Goal: Information Seeking & Learning: Learn about a topic

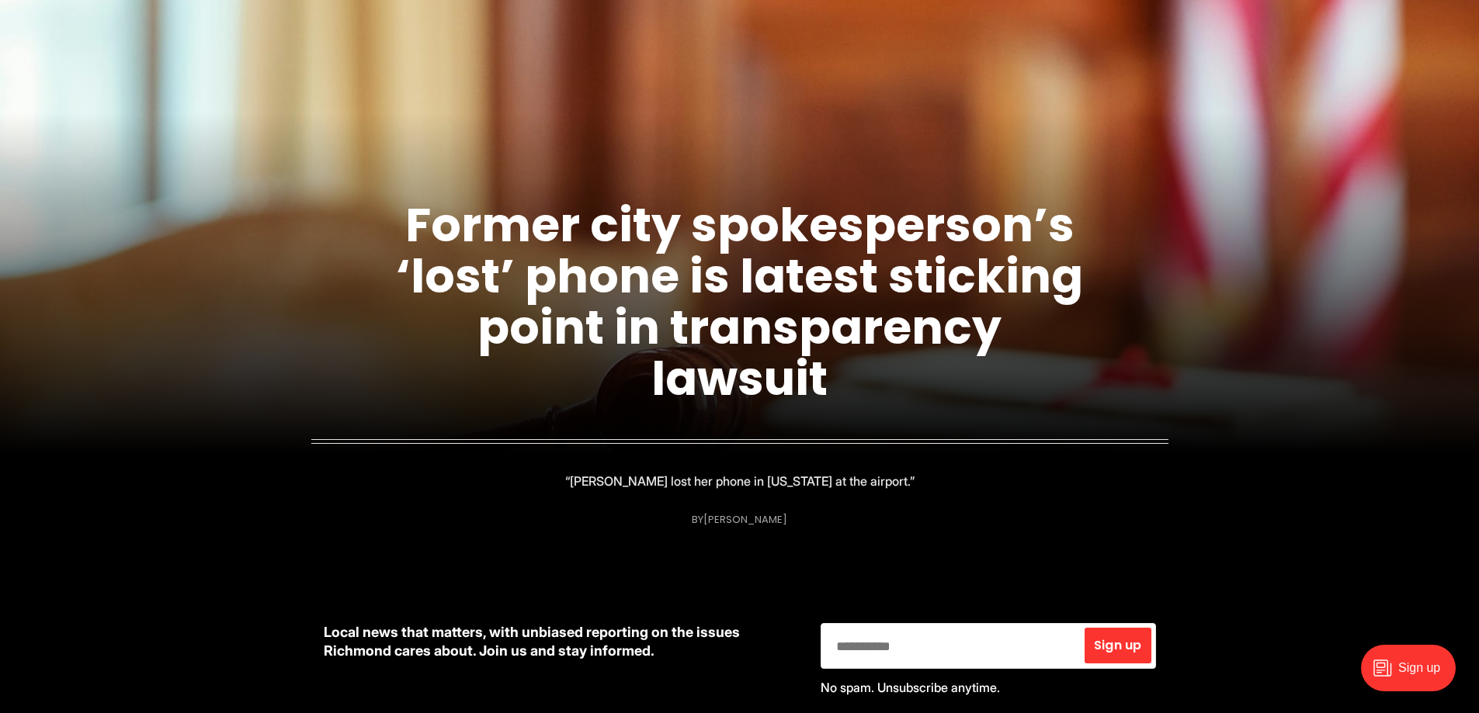
scroll to position [233, 0]
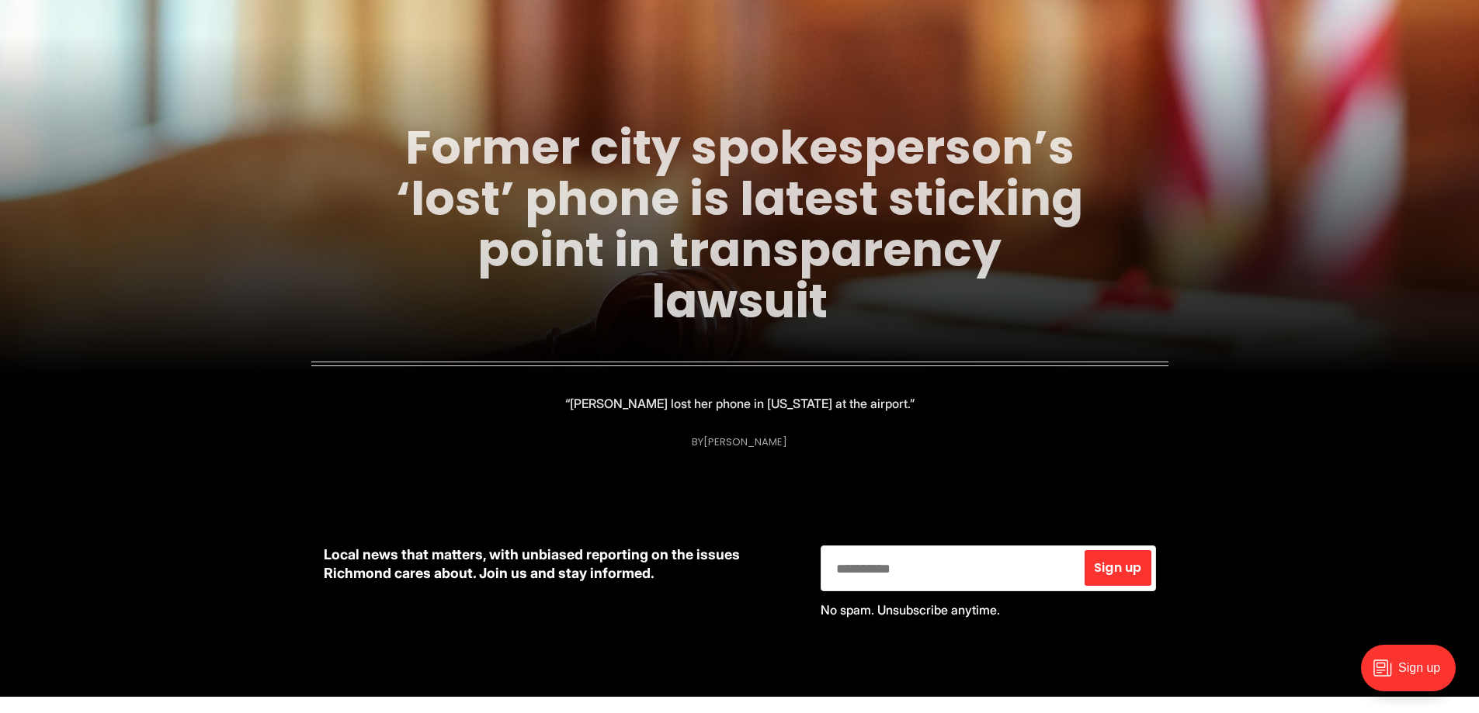
click at [722, 202] on link "Former city spokesperson’s ‘lost’ phone is latest sticking point in transparenc…" at bounding box center [739, 224] width 687 height 219
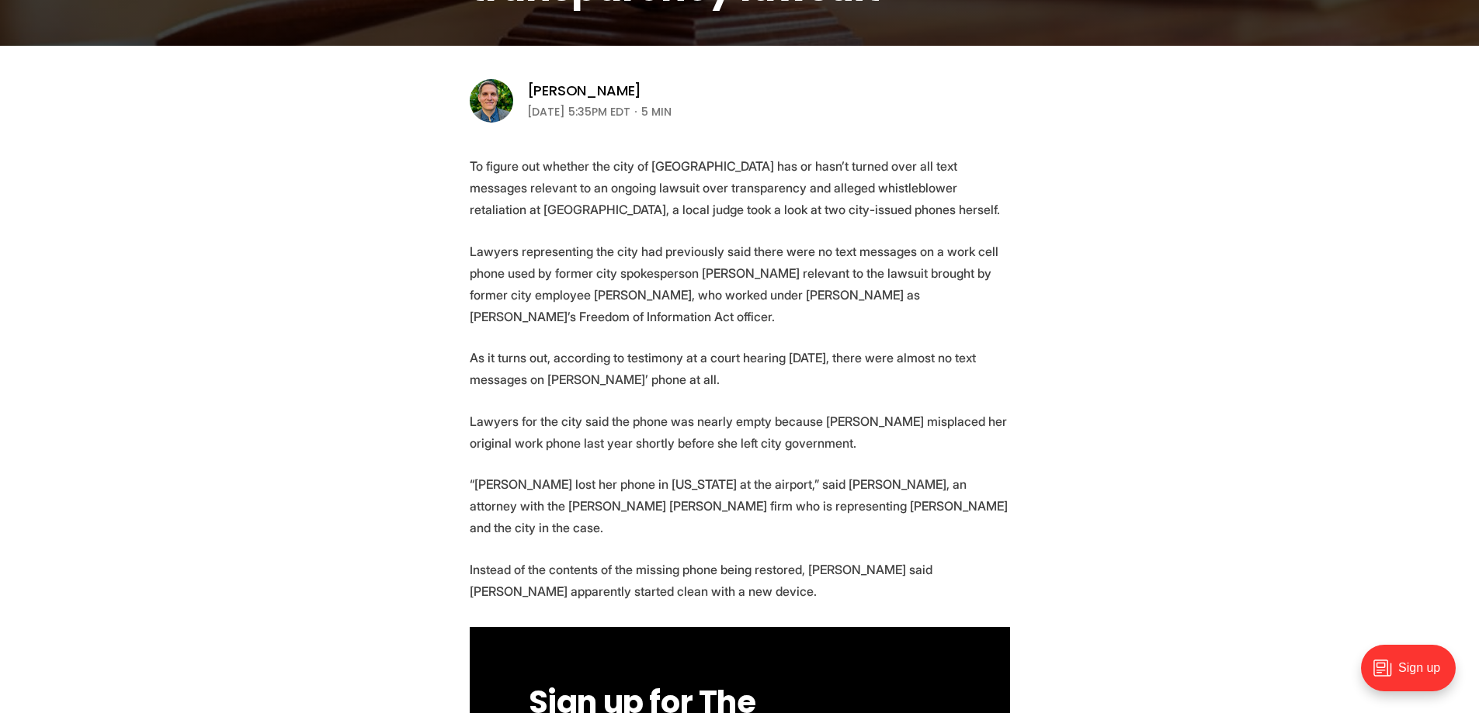
scroll to position [466, 0]
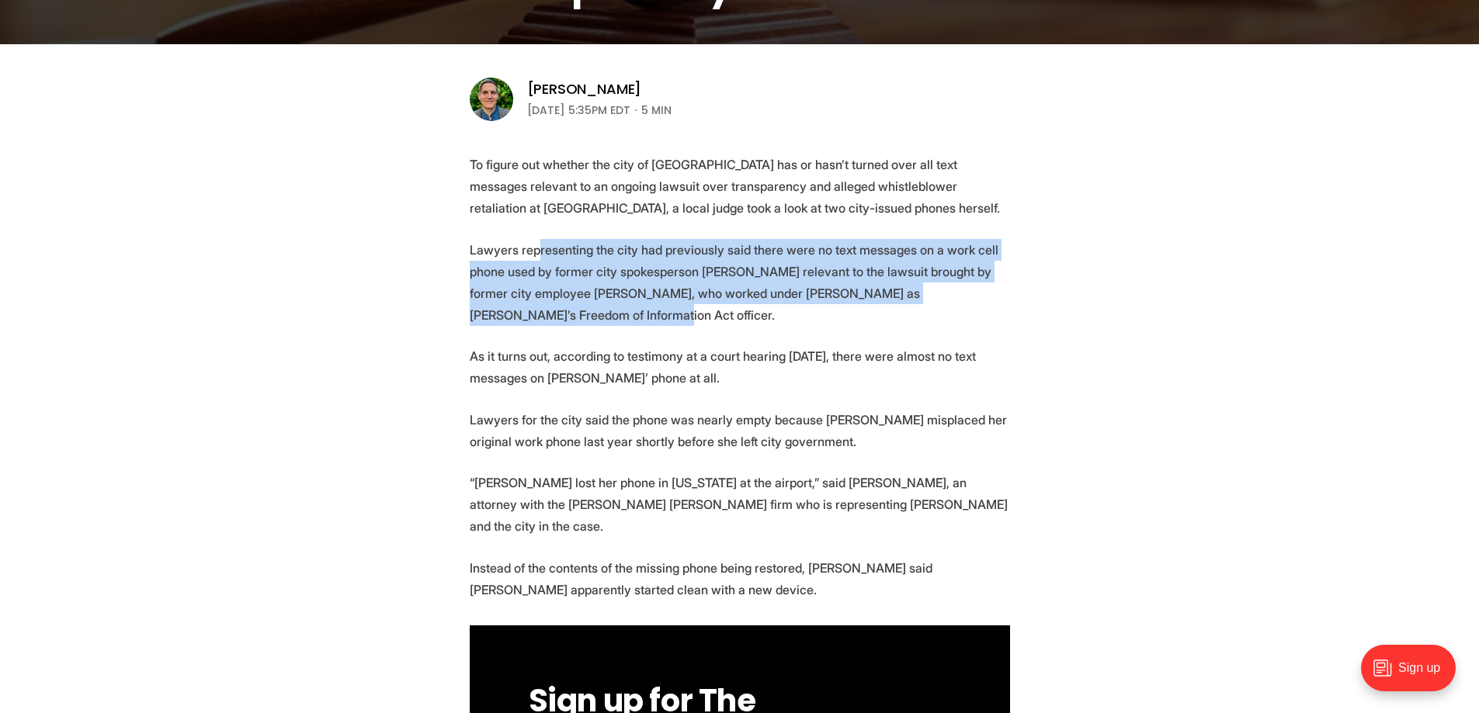
drag, startPoint x: 534, startPoint y: 247, endPoint x: 581, endPoint y: 330, distance: 95.6
click at [581, 324] on p "Lawyers representing the city had previously said there were no text messages o…" at bounding box center [740, 282] width 540 height 87
drag, startPoint x: 529, startPoint y: 251, endPoint x: 550, endPoint y: 316, distance: 68.5
click at [550, 316] on p "Lawyers representing the city had previously said there were no text messages o…" at bounding box center [740, 282] width 540 height 87
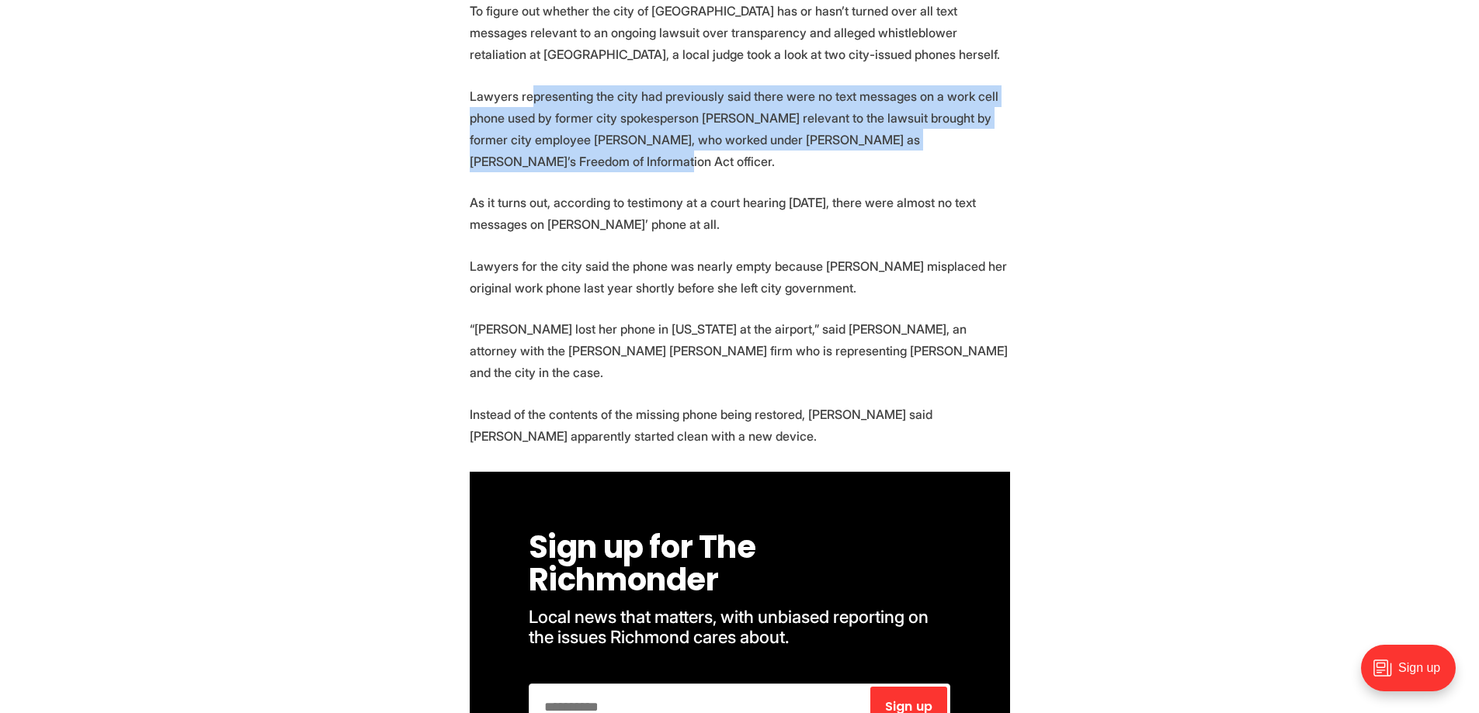
scroll to position [621, 0]
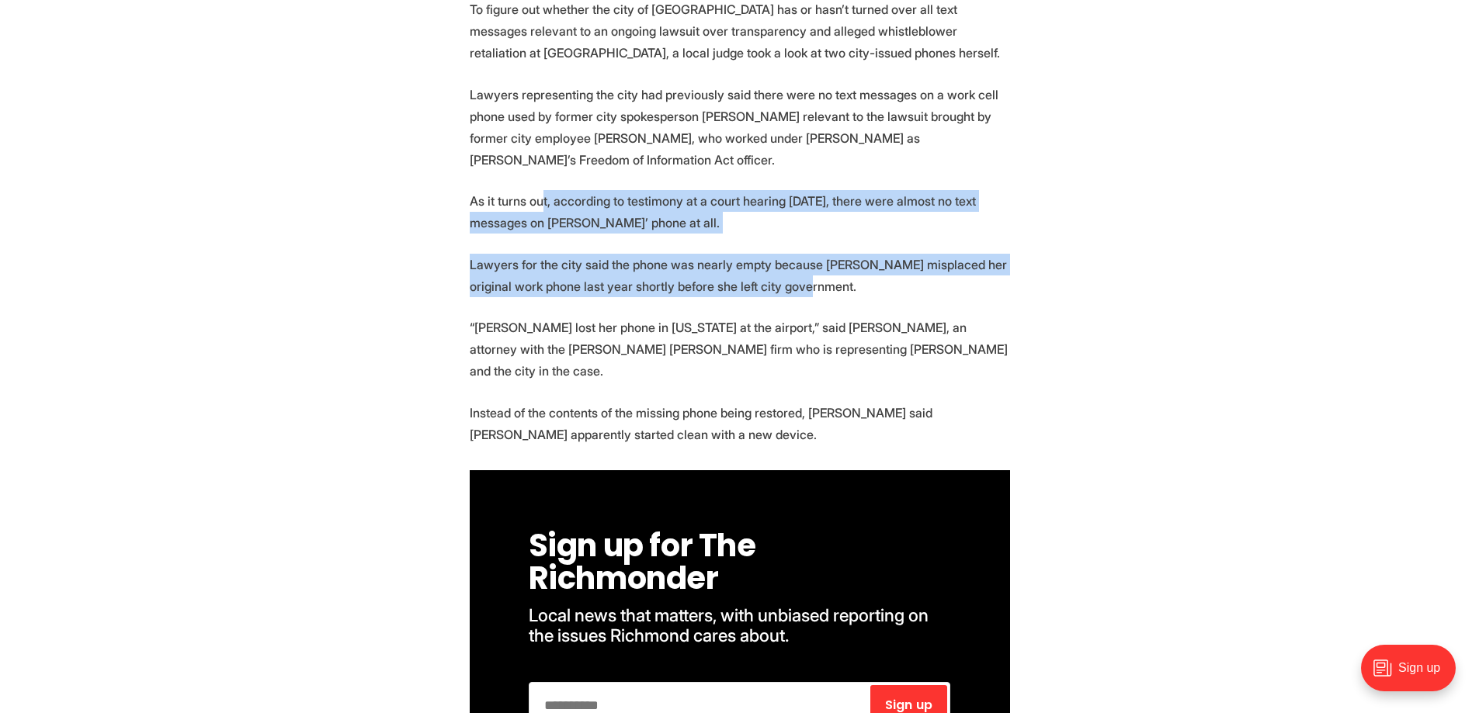
drag, startPoint x: 540, startPoint y: 203, endPoint x: 799, endPoint y: 298, distance: 276.3
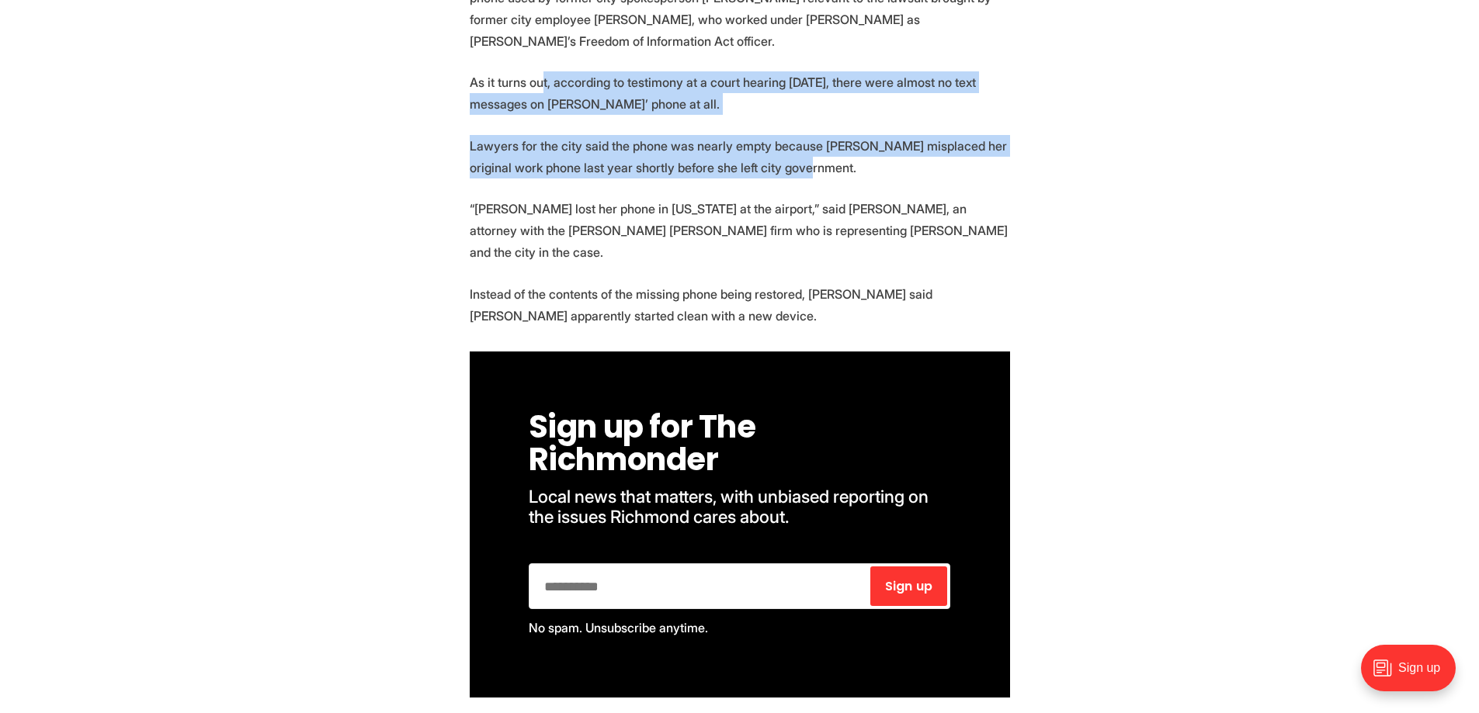
scroll to position [776, 0]
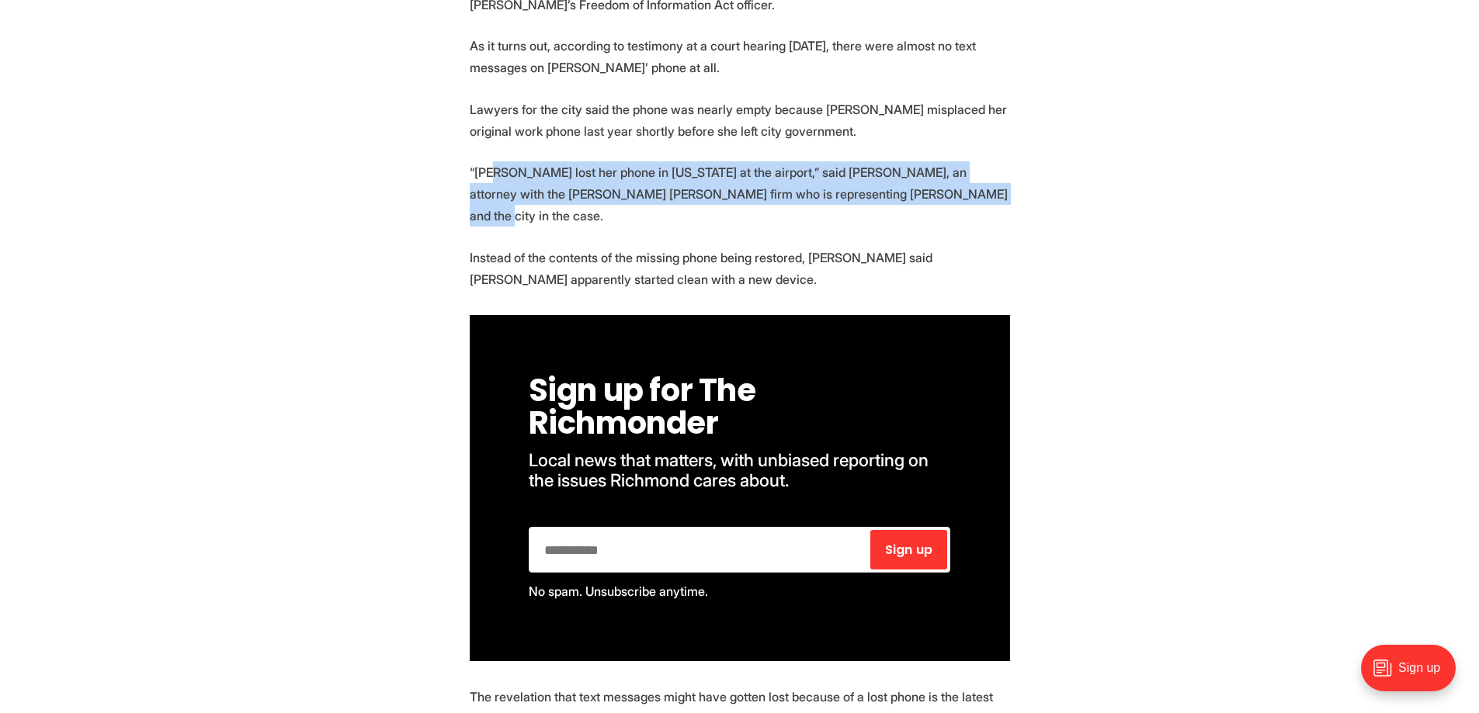
drag, startPoint x: 493, startPoint y: 172, endPoint x: 931, endPoint y: 208, distance: 439.3
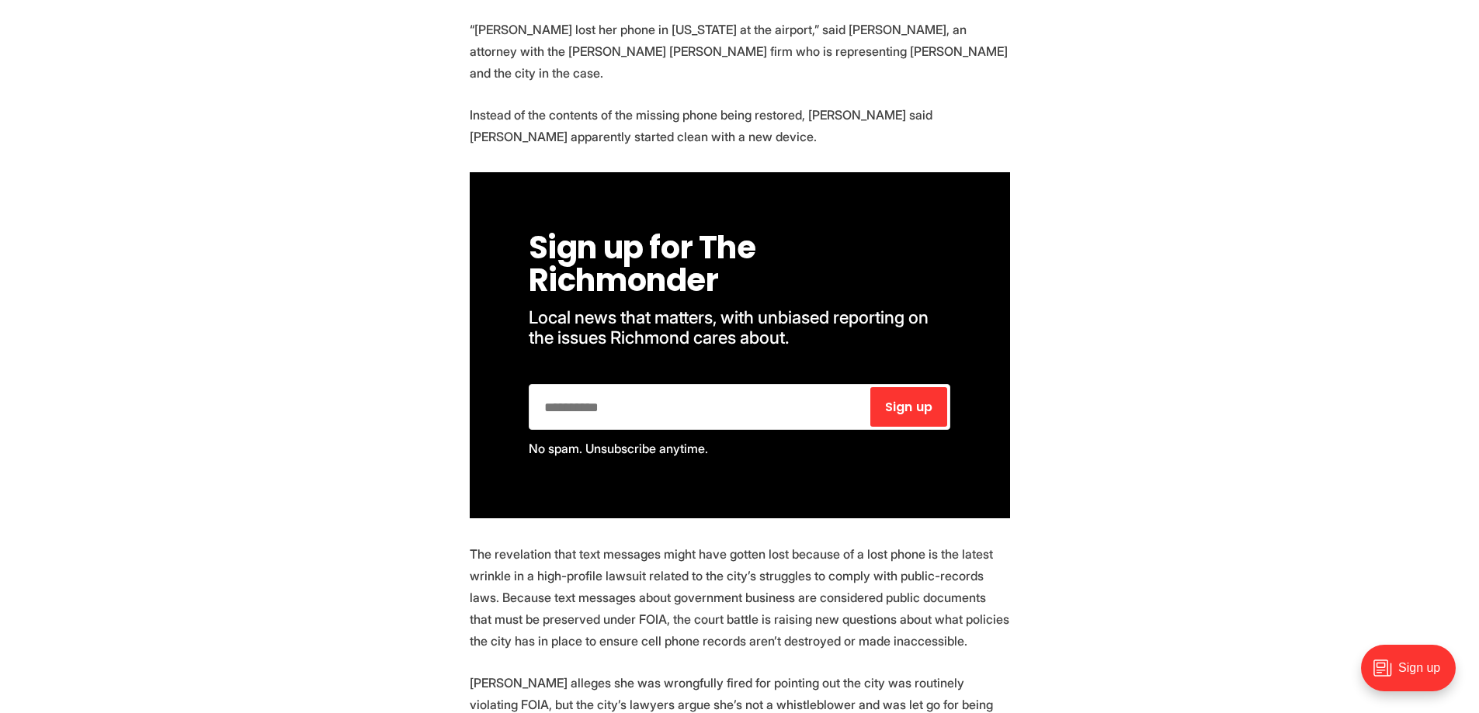
scroll to position [931, 0]
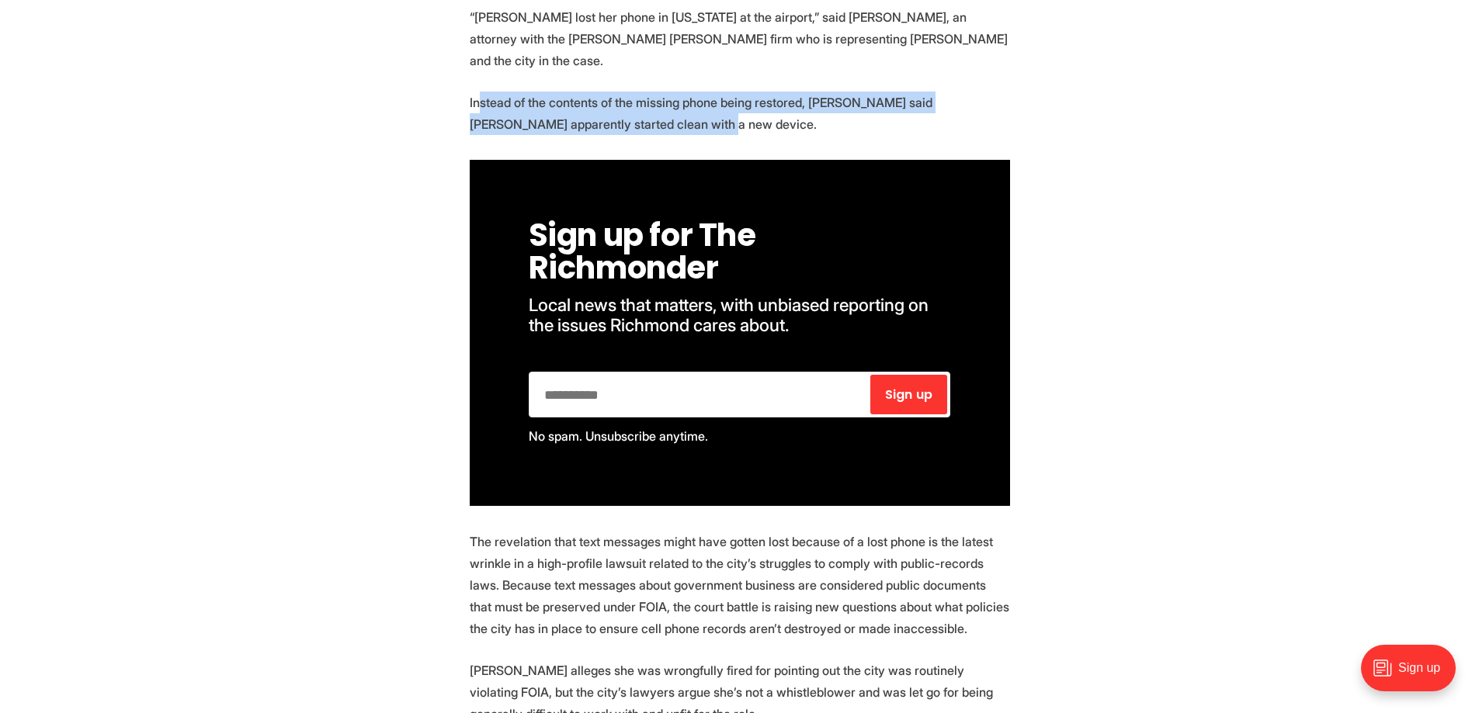
drag, startPoint x: 482, startPoint y: 85, endPoint x: 727, endPoint y: 100, distance: 245.7
click at [727, 100] on p "Instead of the contents of the missing phone being restored, Robinson said Burk…" at bounding box center [740, 113] width 540 height 43
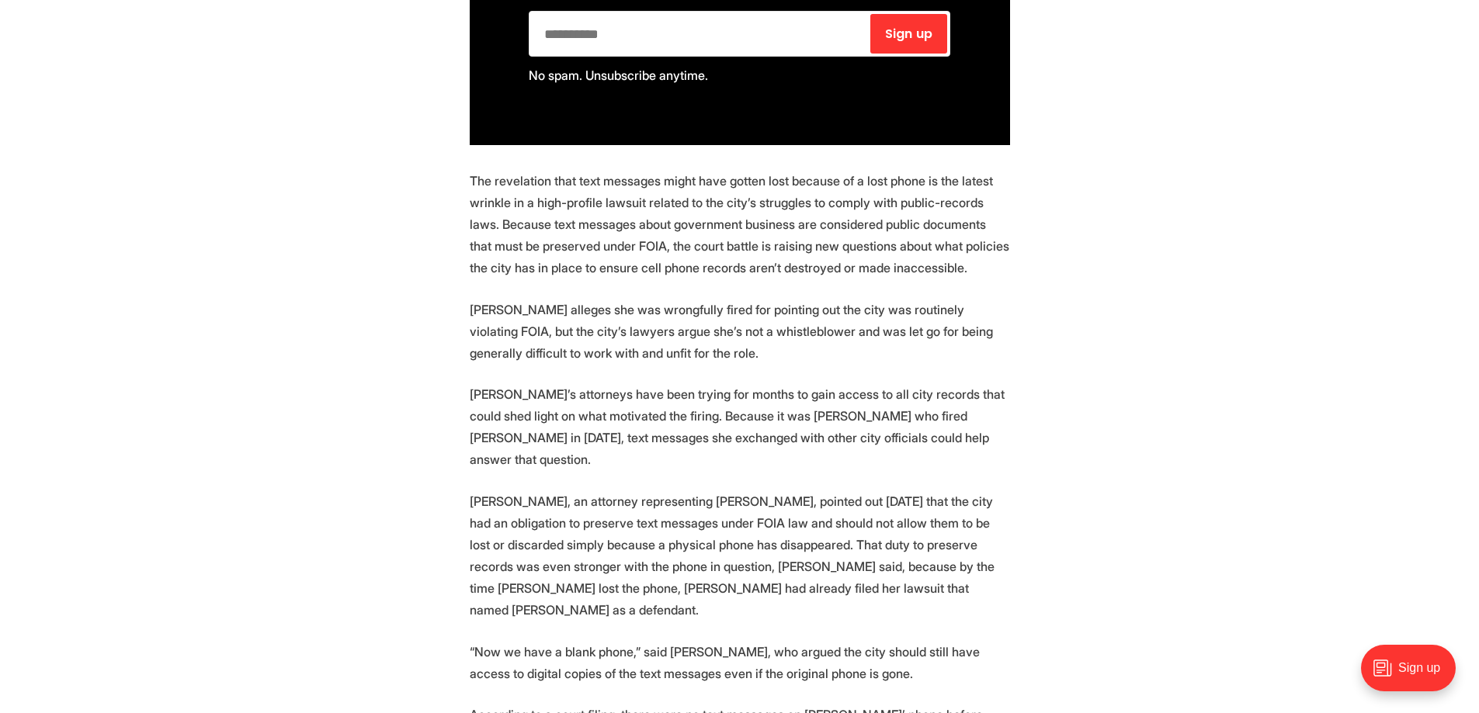
scroll to position [1319, 0]
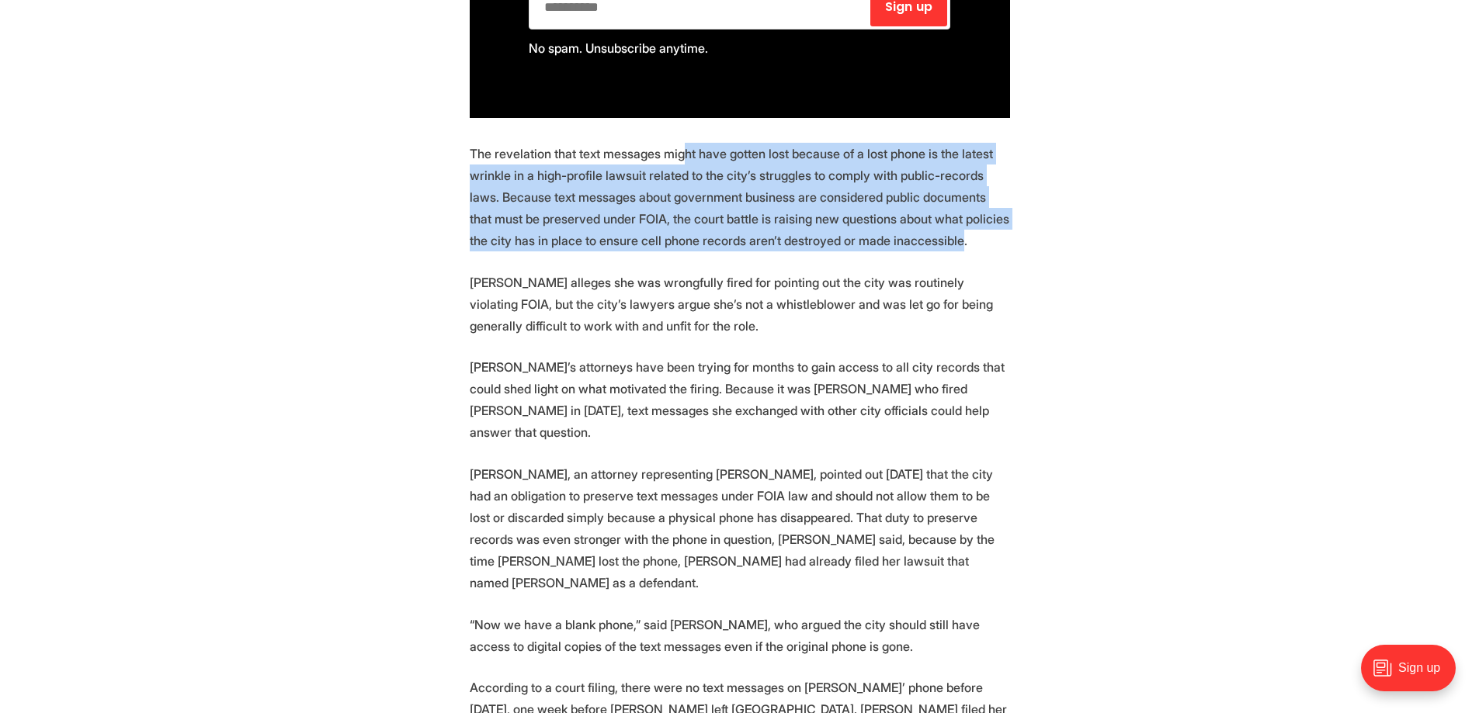
drag, startPoint x: 680, startPoint y: 136, endPoint x: 884, endPoint y: 236, distance: 227.4
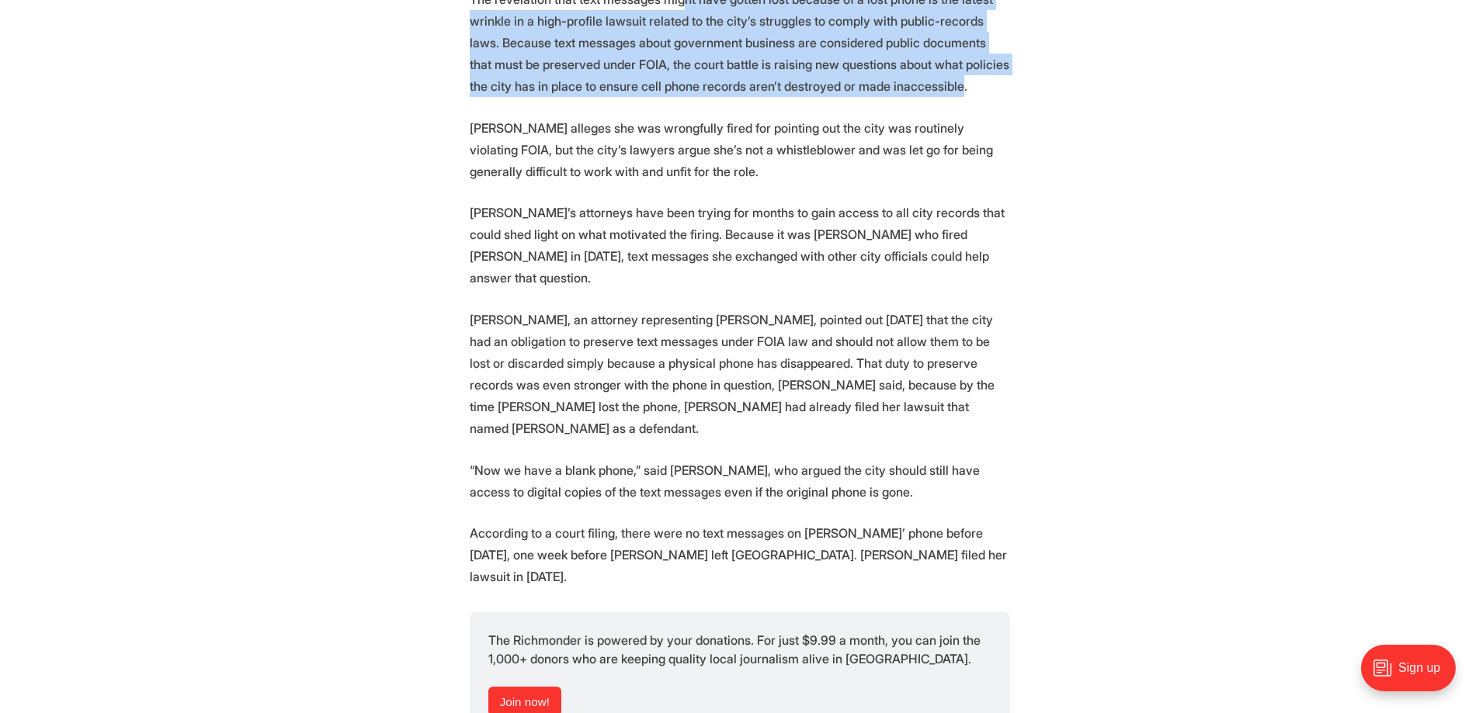
scroll to position [1475, 0]
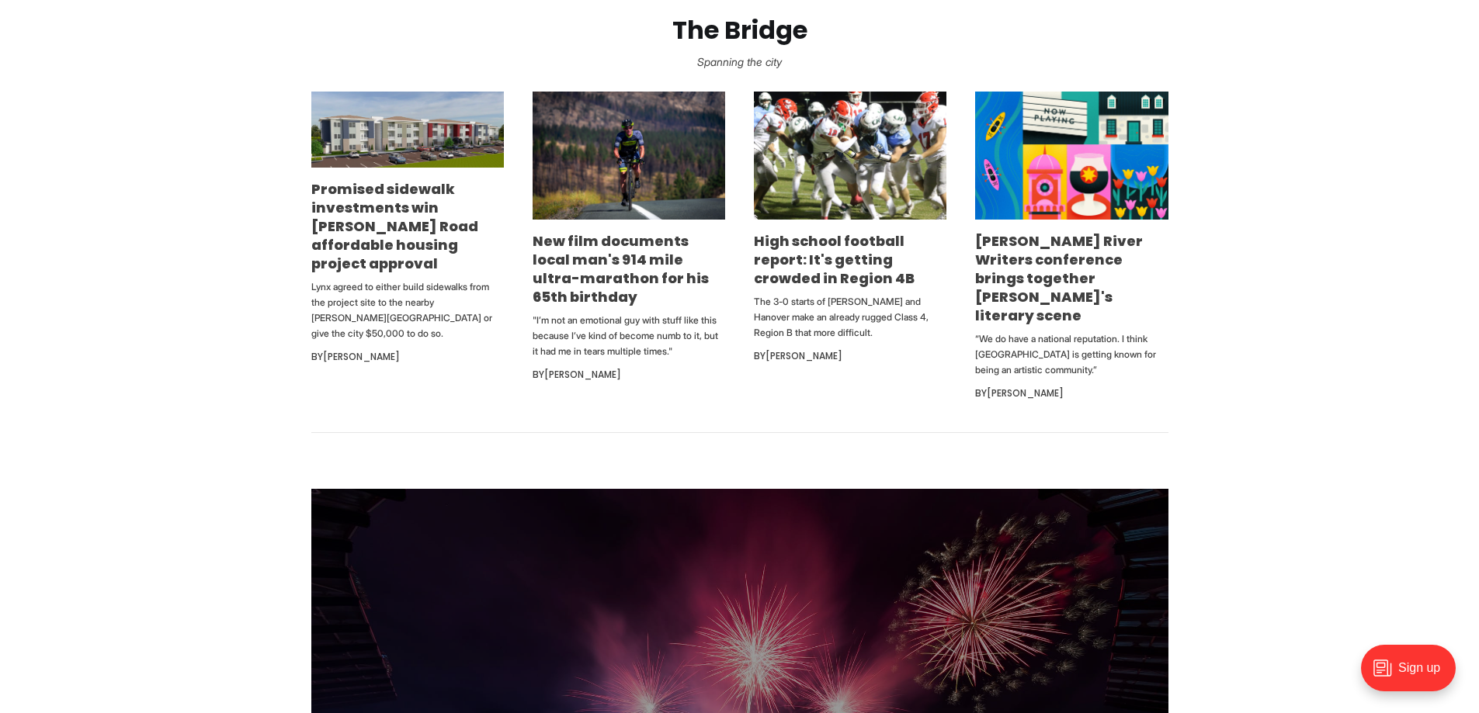
scroll to position [1009, 0]
